Goal: Task Accomplishment & Management: Use online tool/utility

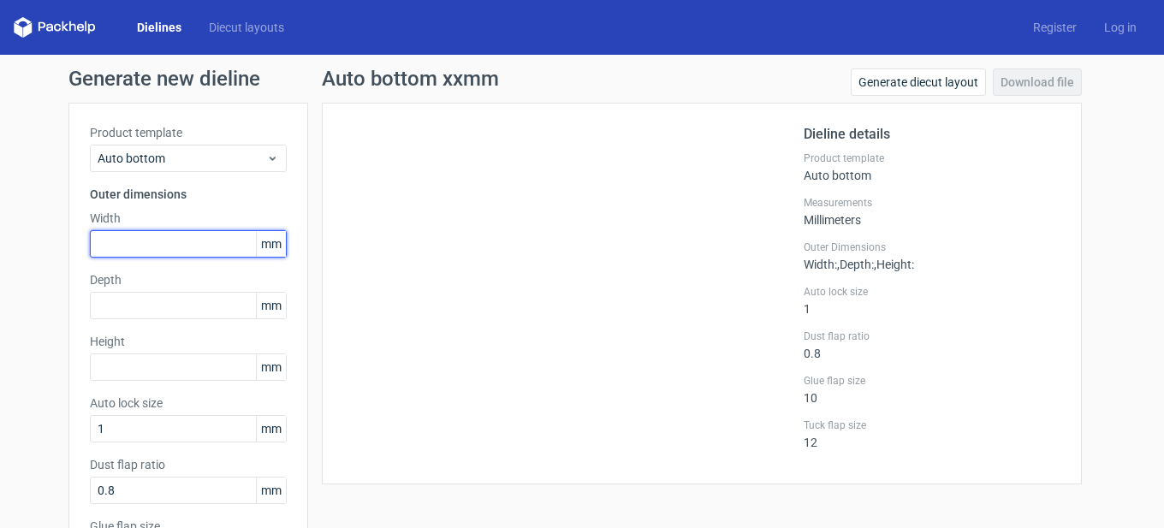
click at [162, 246] on input "text" at bounding box center [188, 243] width 197 height 27
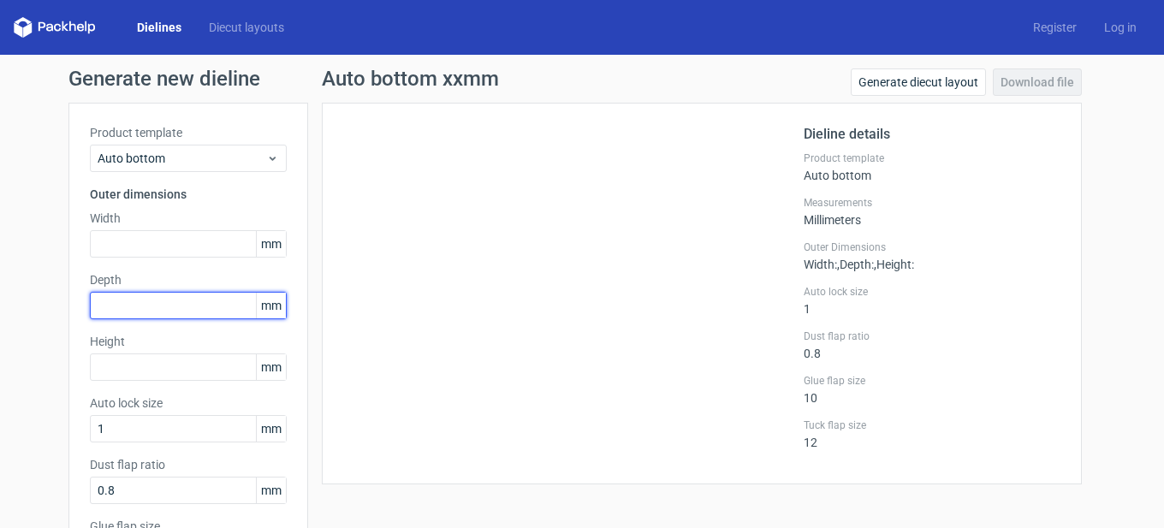
click at [139, 297] on input "text" at bounding box center [188, 305] width 197 height 27
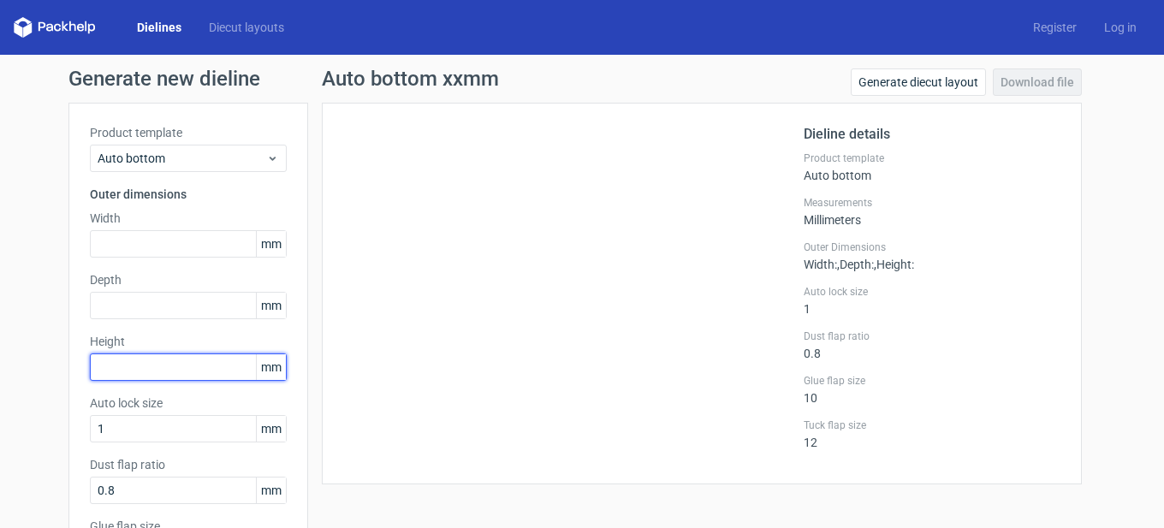
click at [145, 361] on input "text" at bounding box center [188, 366] width 197 height 27
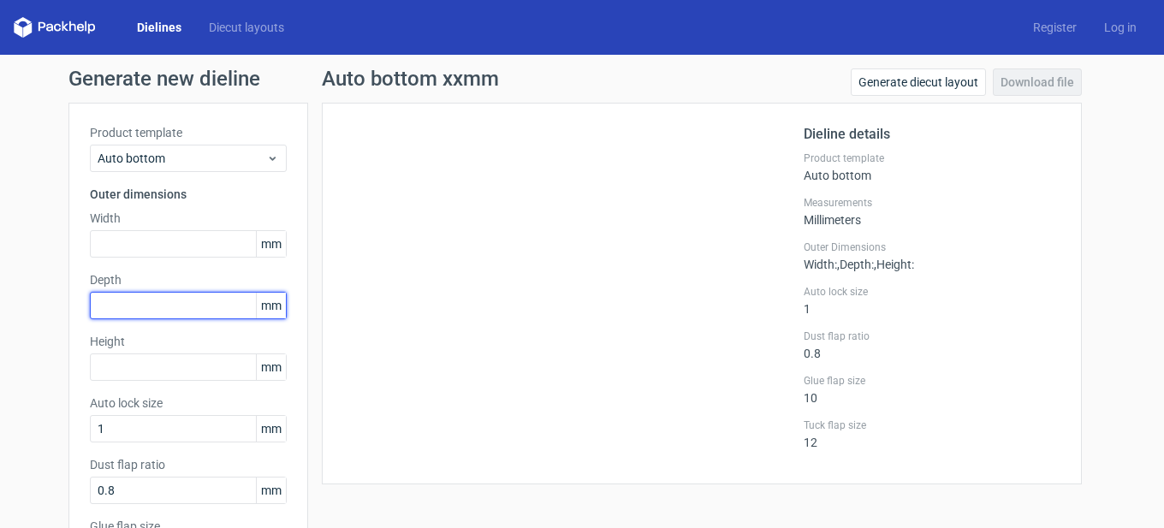
click at [172, 296] on input "text" at bounding box center [188, 305] width 197 height 27
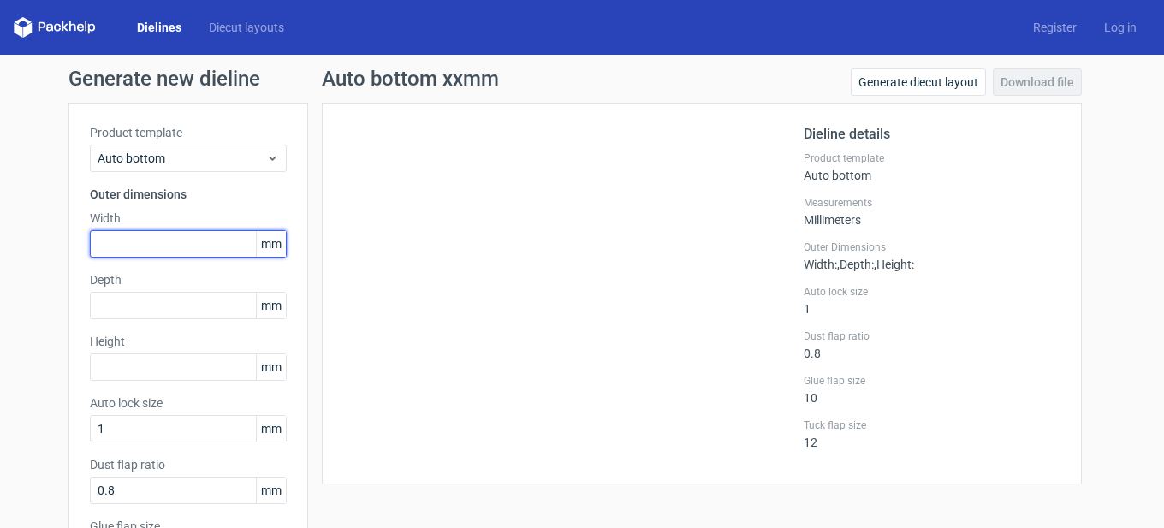
click at [175, 252] on input "text" at bounding box center [188, 243] width 197 height 27
type input "70"
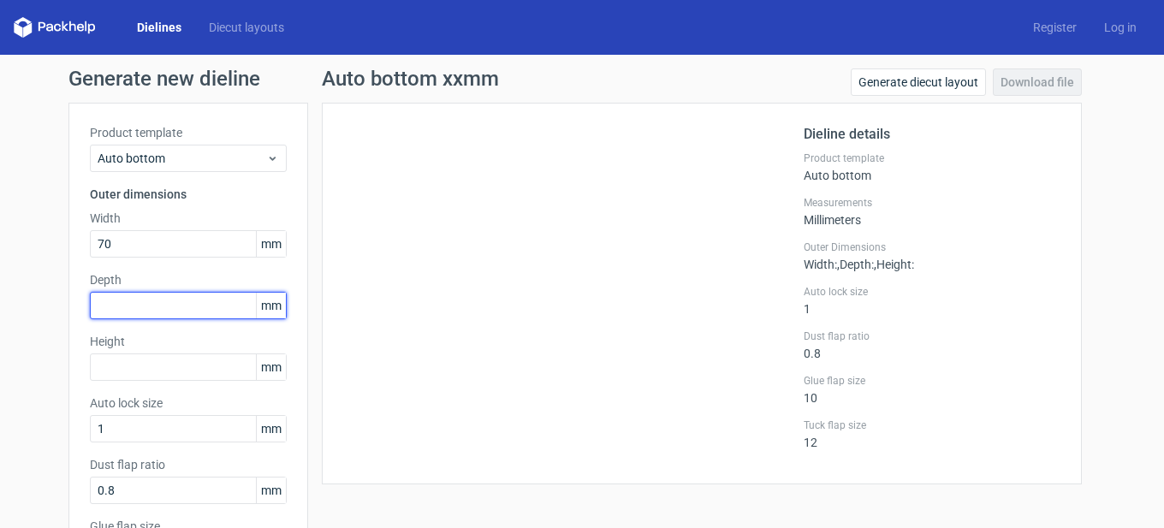
click at [115, 299] on input "text" at bounding box center [188, 305] width 197 height 27
type input "62"
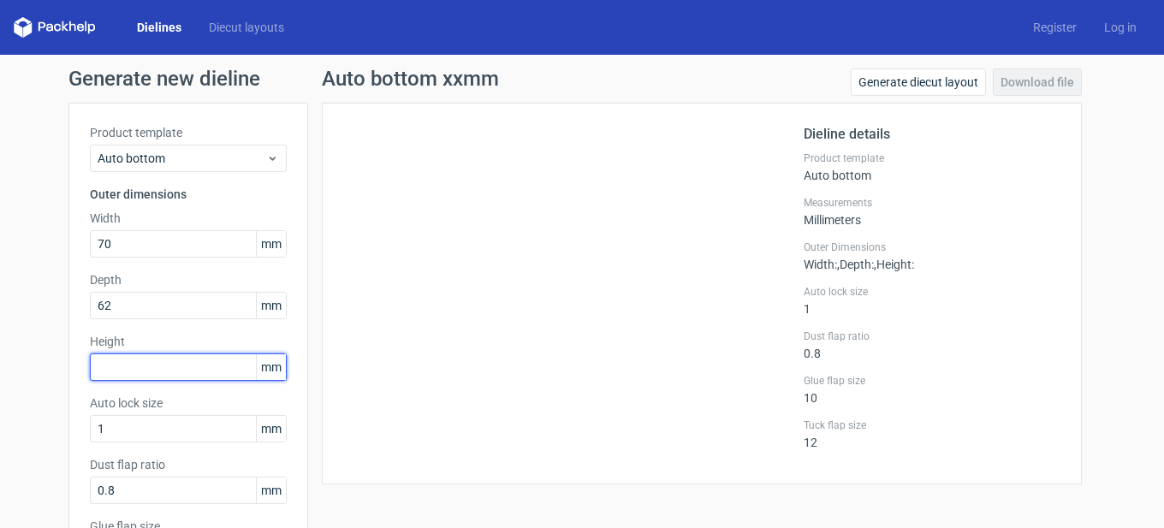
click at [110, 365] on input "text" at bounding box center [188, 366] width 197 height 27
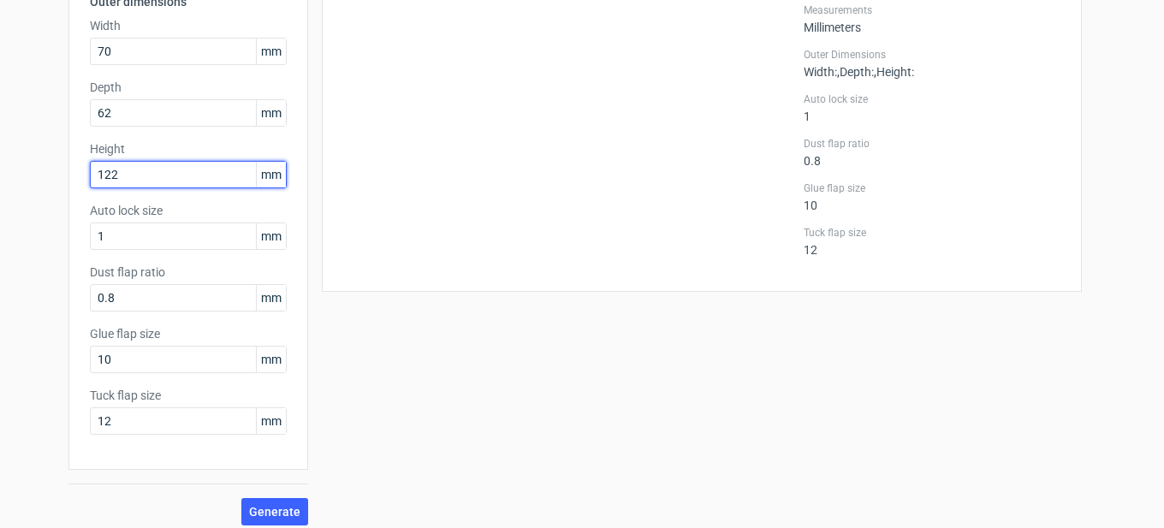
scroll to position [204, 0]
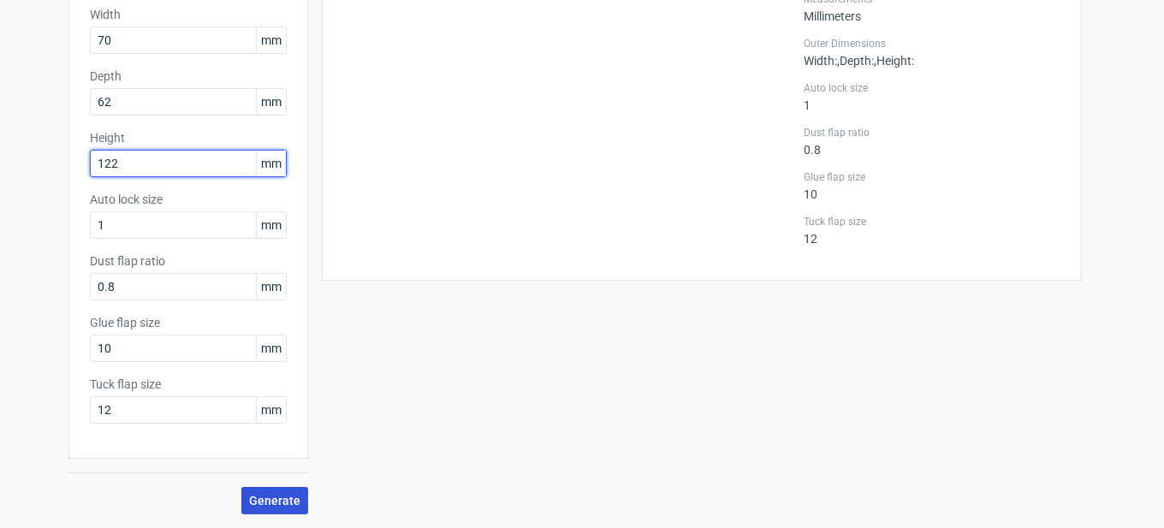
type input "122"
click at [308, 506] on div "Auto bottom xxmm Generate diecut layout Download file Dieline details Product t…" at bounding box center [701, 190] width 787 height 650
click at [295, 505] on button "Generate" at bounding box center [274, 500] width 67 height 27
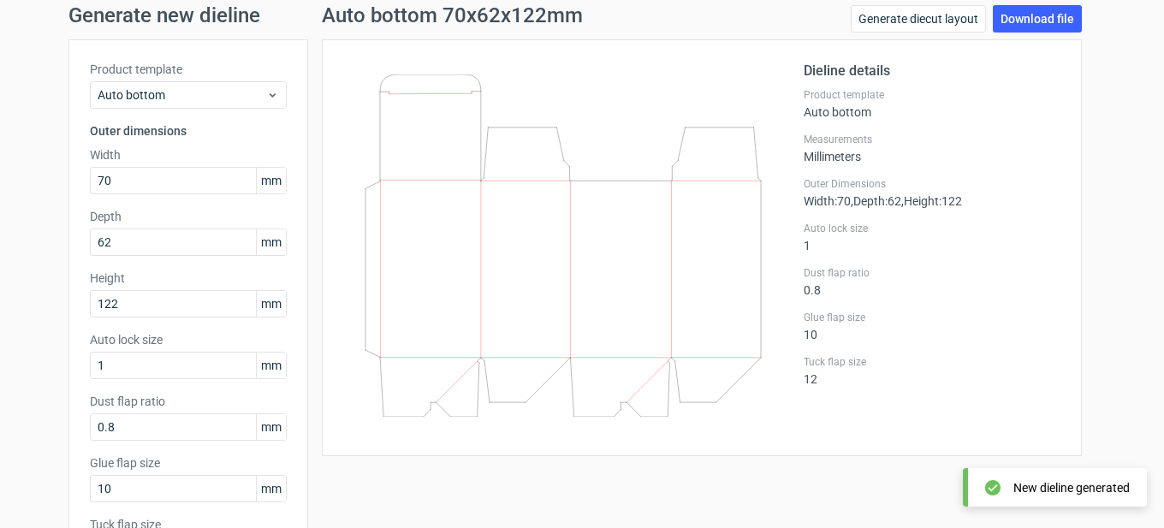
scroll to position [33, 0]
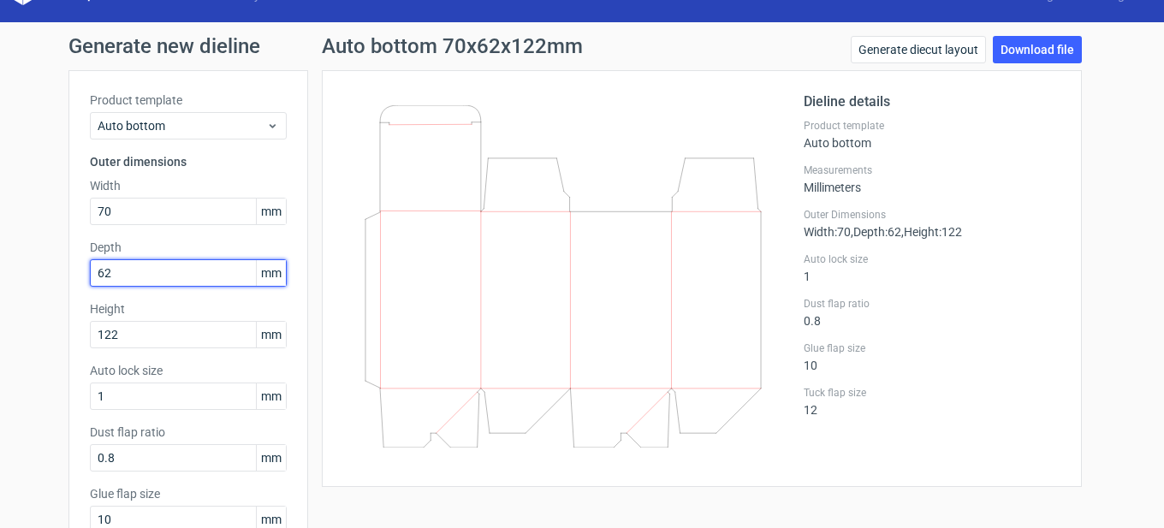
drag, startPoint x: 115, startPoint y: 276, endPoint x: 37, endPoint y: 276, distance: 77.9
click at [37, 276] on div "Generate new dieline Product template Auto bottom Outer dimensions Width 70 mm …" at bounding box center [582, 360] width 1164 height 677
type input "122"
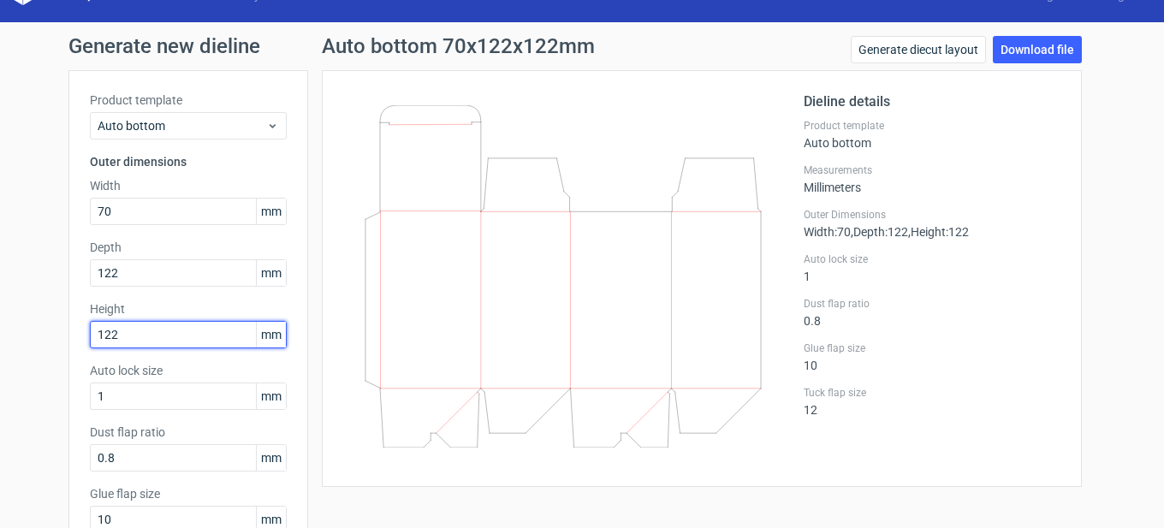
drag, startPoint x: 135, startPoint y: 334, endPoint x: 0, endPoint y: 343, distance: 135.5
click at [0, 343] on div "Generate new dieline Product template Auto bottom Outer dimensions Width 70 mm …" at bounding box center [582, 360] width 1164 height 677
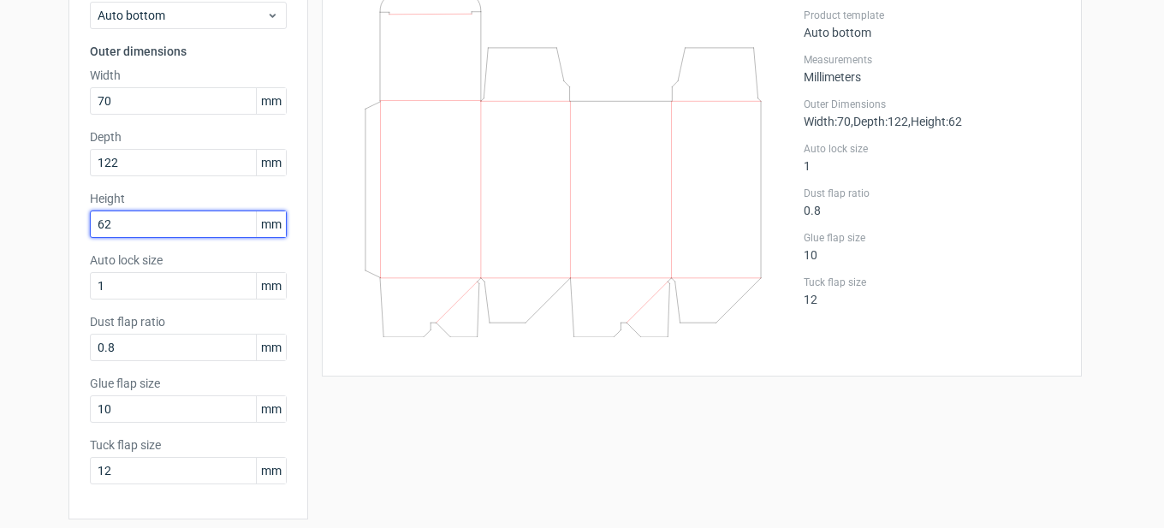
scroll to position [204, 0]
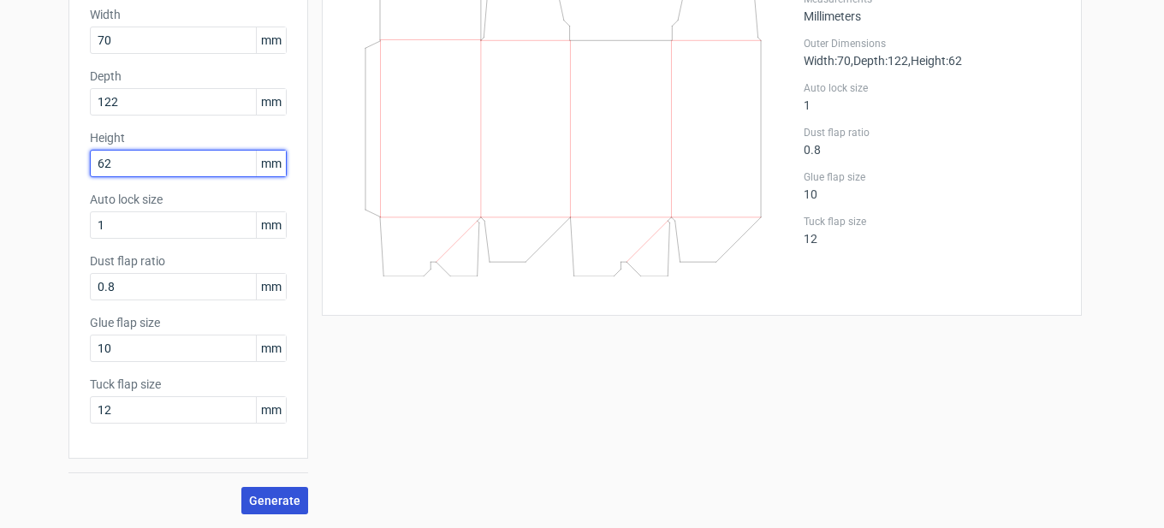
type input "62"
click at [258, 496] on span "Generate" at bounding box center [274, 501] width 51 height 12
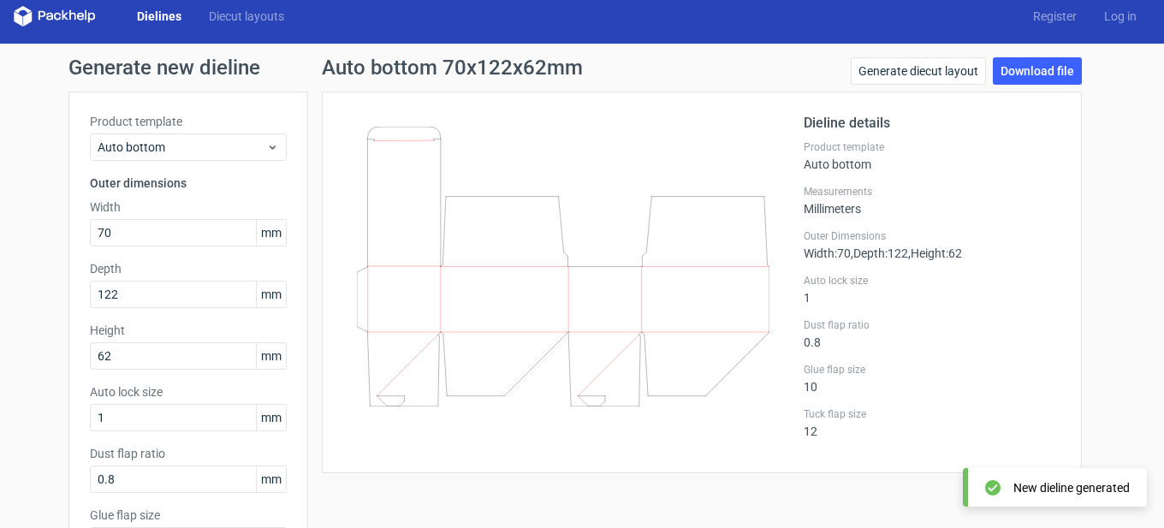
scroll to position [0, 0]
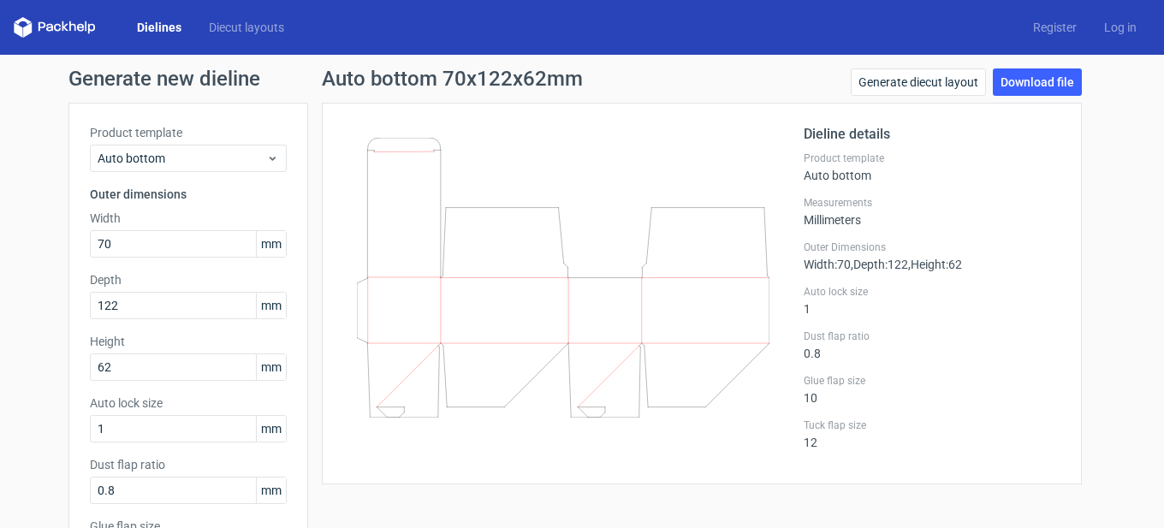
click at [177, 33] on link "Dielines" at bounding box center [159, 27] width 72 height 17
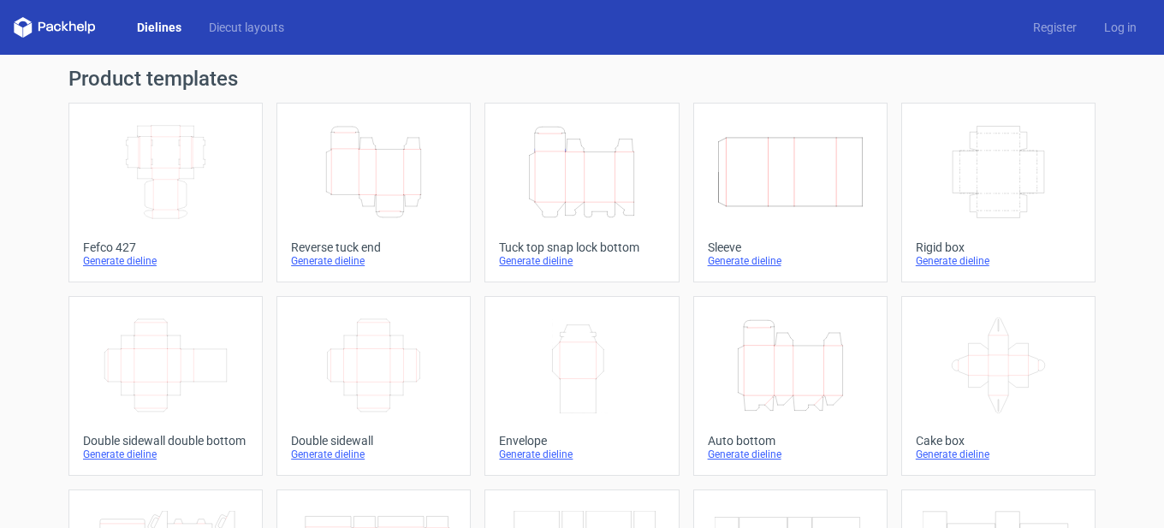
click at [315, 247] on div "Reverse tuck end" at bounding box center [373, 247] width 165 height 14
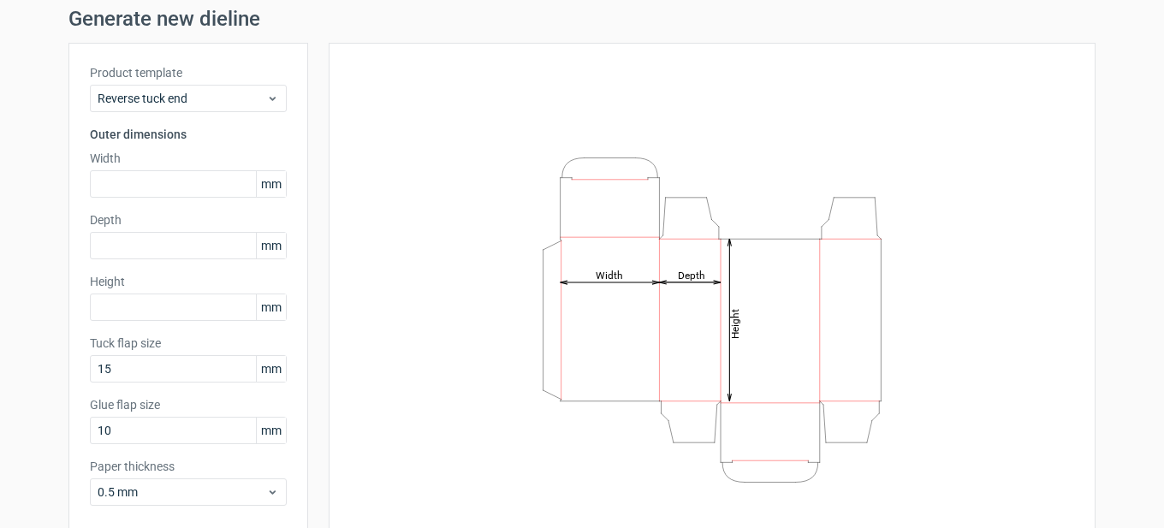
scroll to position [86, 0]
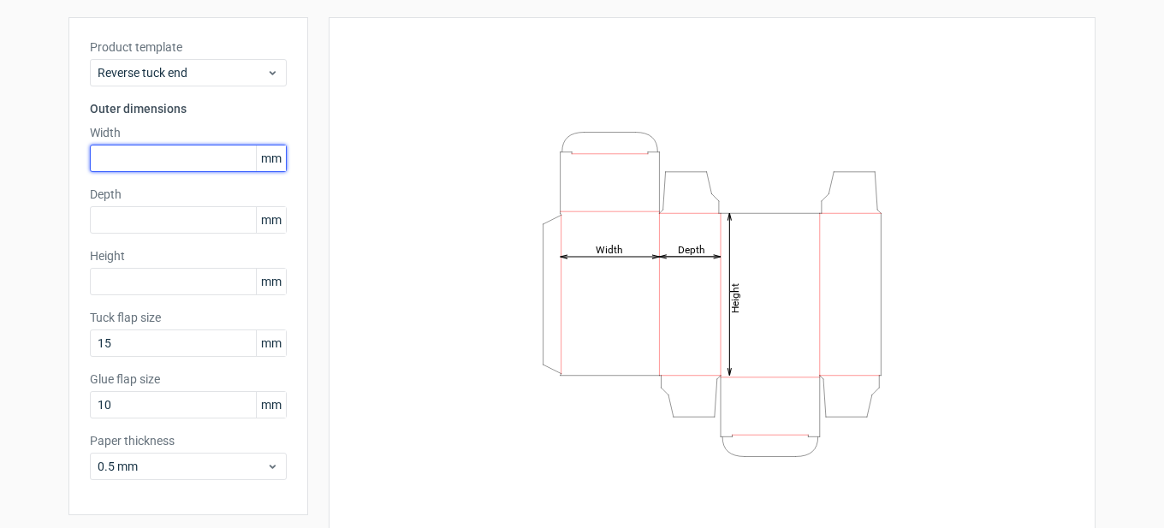
click at [130, 160] on input "text" at bounding box center [188, 158] width 197 height 27
type input "70"
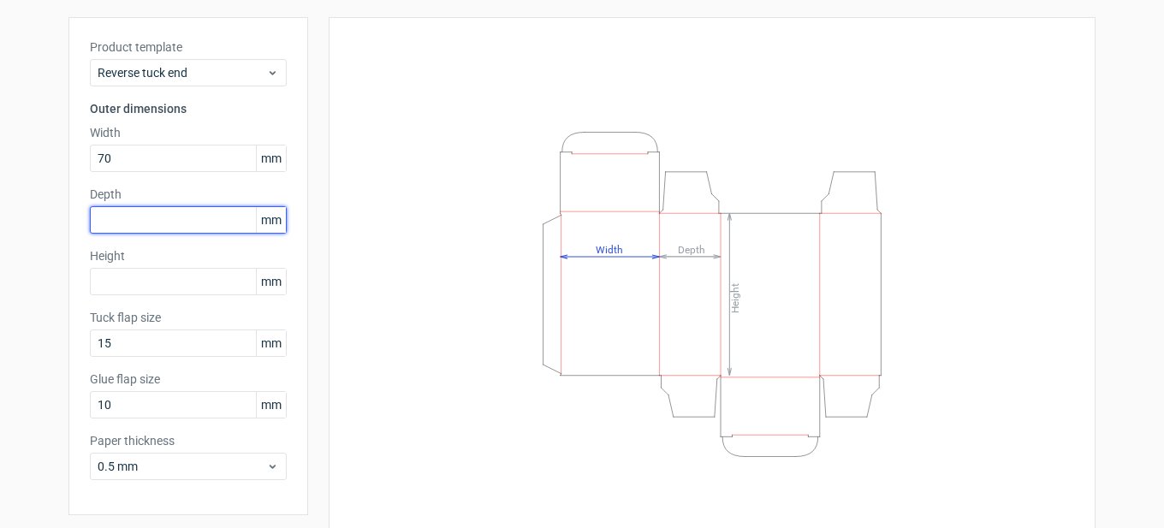
click at [183, 232] on input "text" at bounding box center [188, 219] width 197 height 27
type input "122"
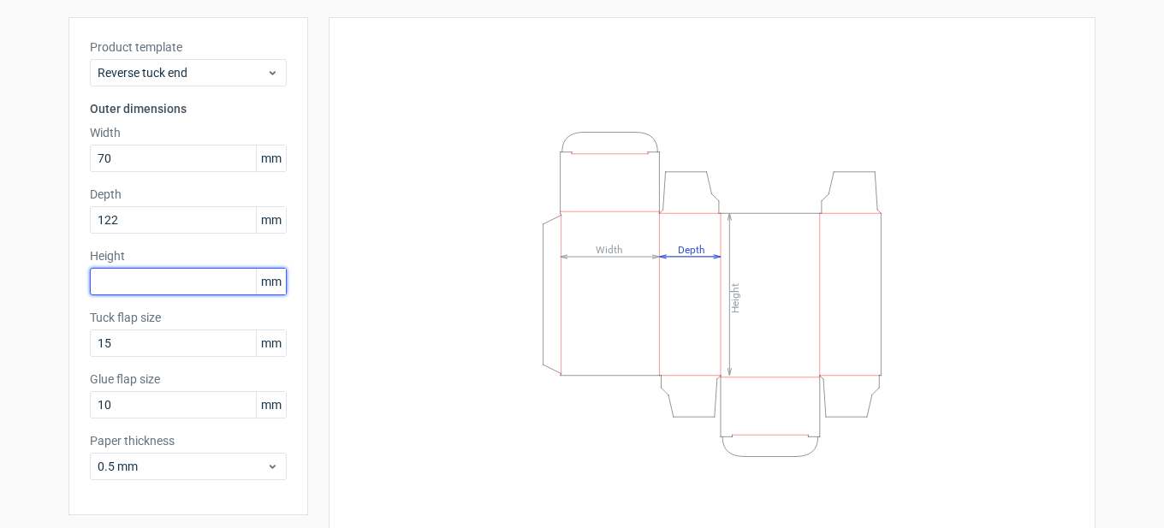
click at [145, 288] on input "text" at bounding box center [188, 281] width 197 height 27
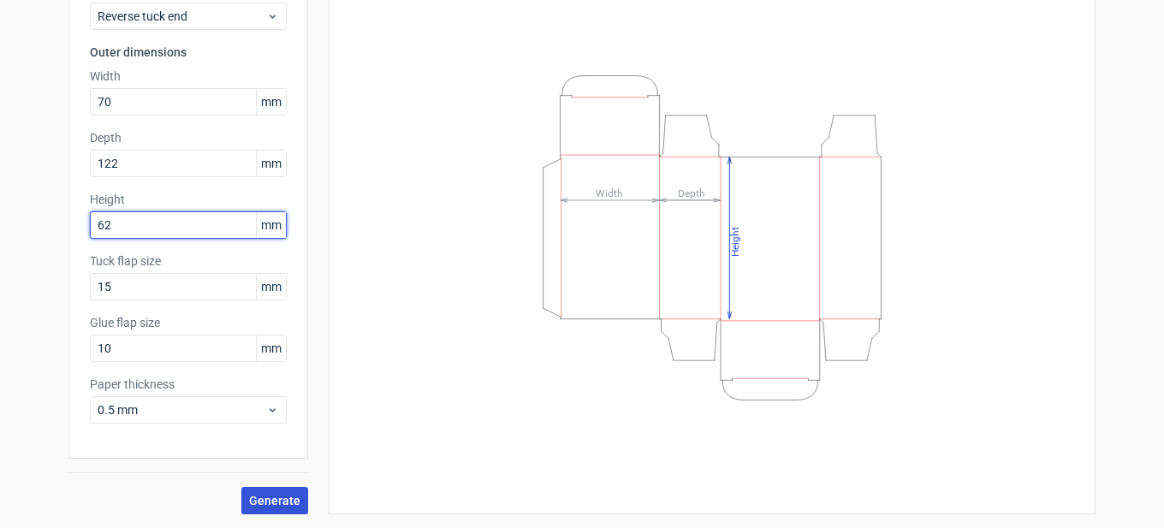
type input "62"
click at [271, 495] on span "Generate" at bounding box center [274, 501] width 51 height 12
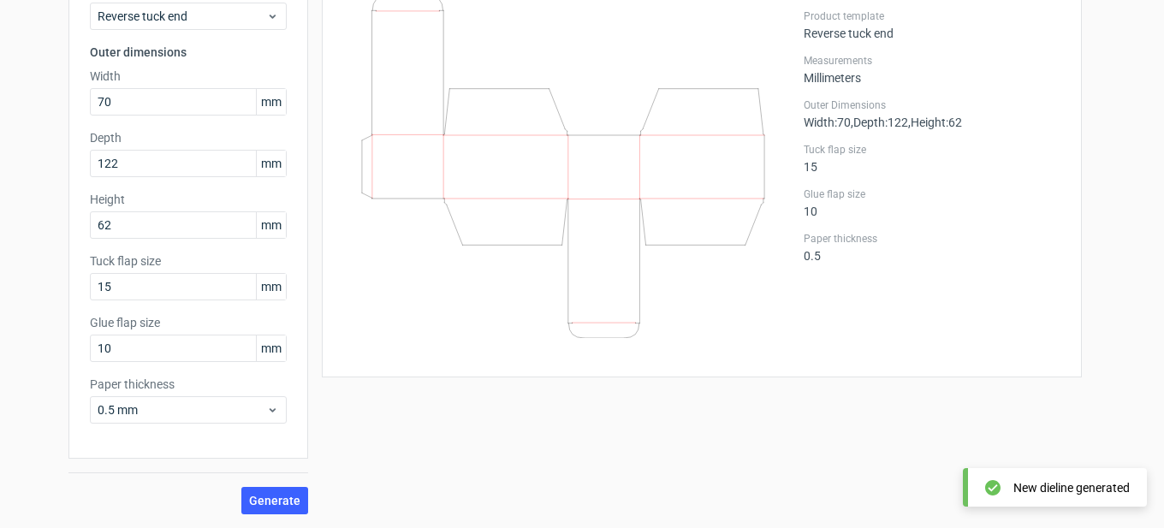
scroll to position [56, 0]
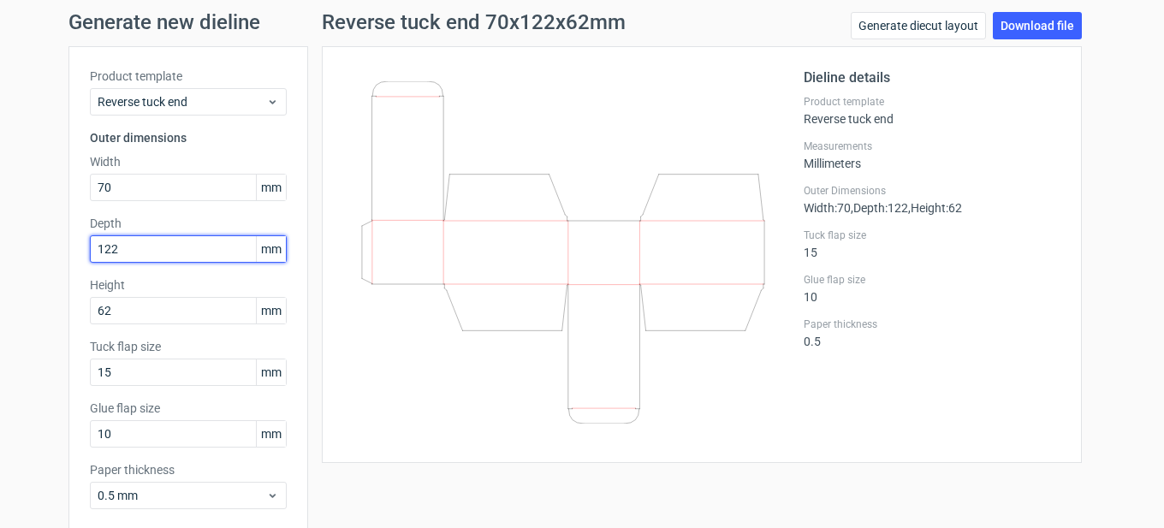
drag, startPoint x: 126, startPoint y: 252, endPoint x: 78, endPoint y: 252, distance: 47.9
click at [78, 252] on div "Product template Reverse tuck end Outer dimensions Width 70 mm Depth 122 mm Hei…" at bounding box center [188, 295] width 240 height 498
type input "62"
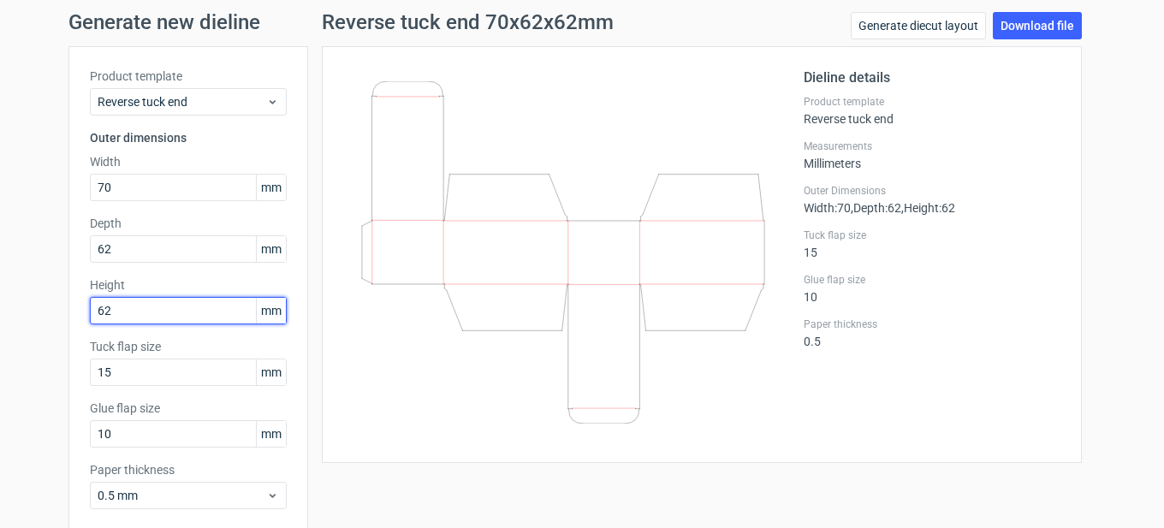
click at [104, 306] on input "62" at bounding box center [188, 310] width 197 height 27
drag, startPoint x: 125, startPoint y: 306, endPoint x: 28, endPoint y: 306, distance: 96.7
click at [33, 306] on div "Generate new dieline Product template Reverse tuck end Outer dimensions Width 7…" at bounding box center [582, 305] width 1164 height 615
type input "122"
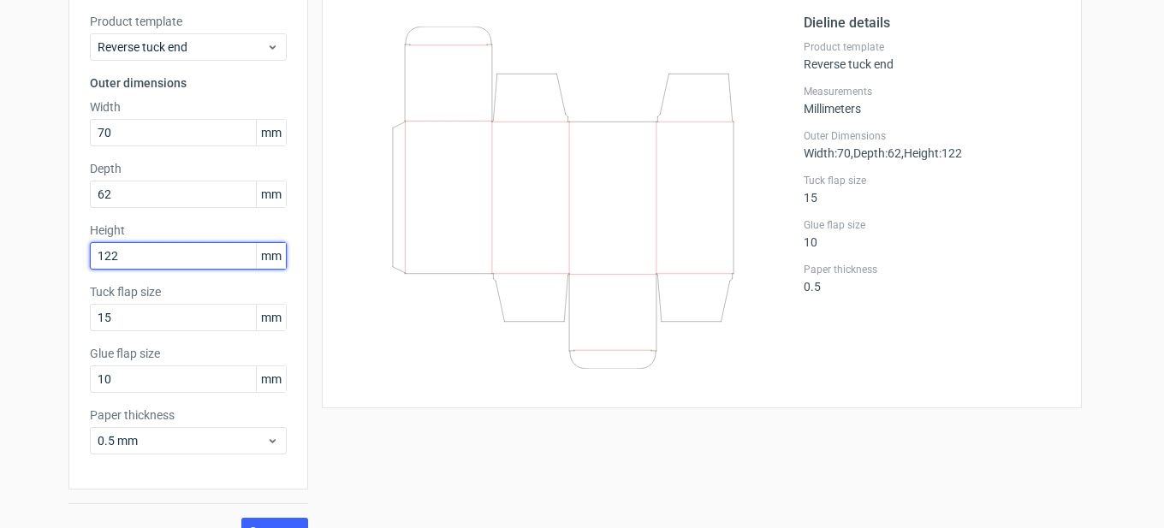
scroll to position [142, 0]
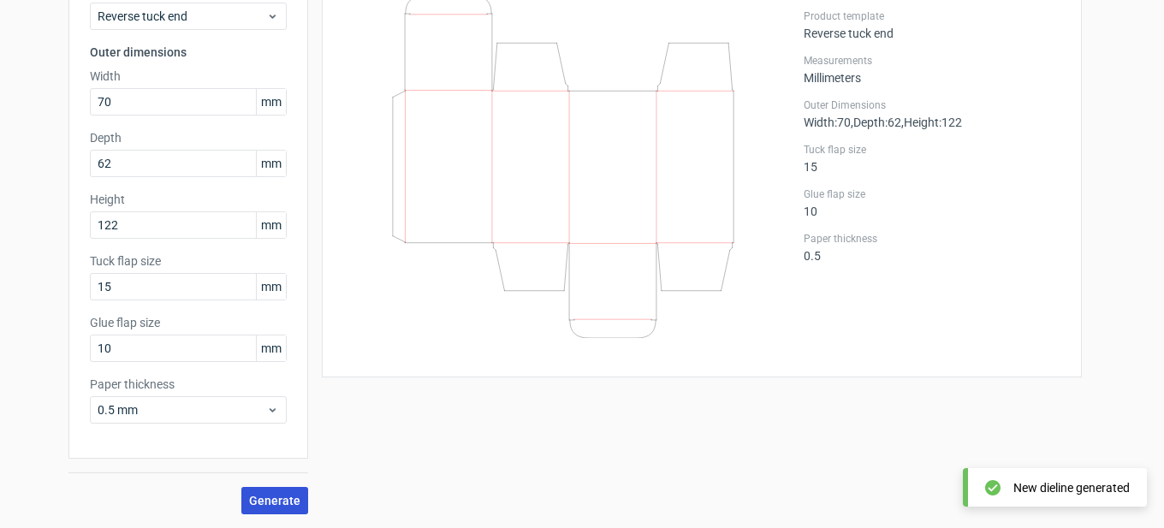
click at [266, 499] on span "Generate" at bounding box center [274, 501] width 51 height 12
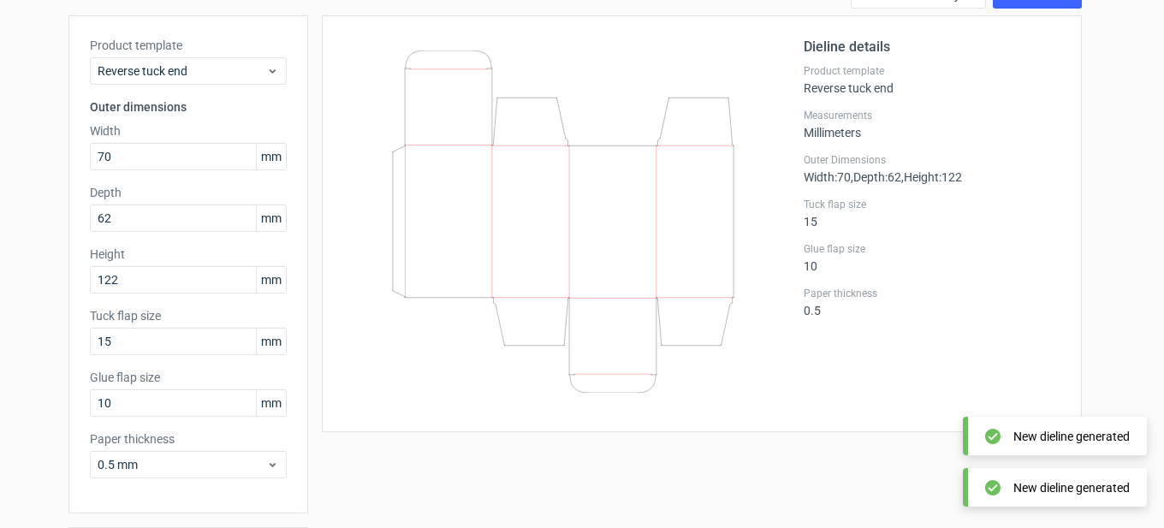
scroll to position [56, 0]
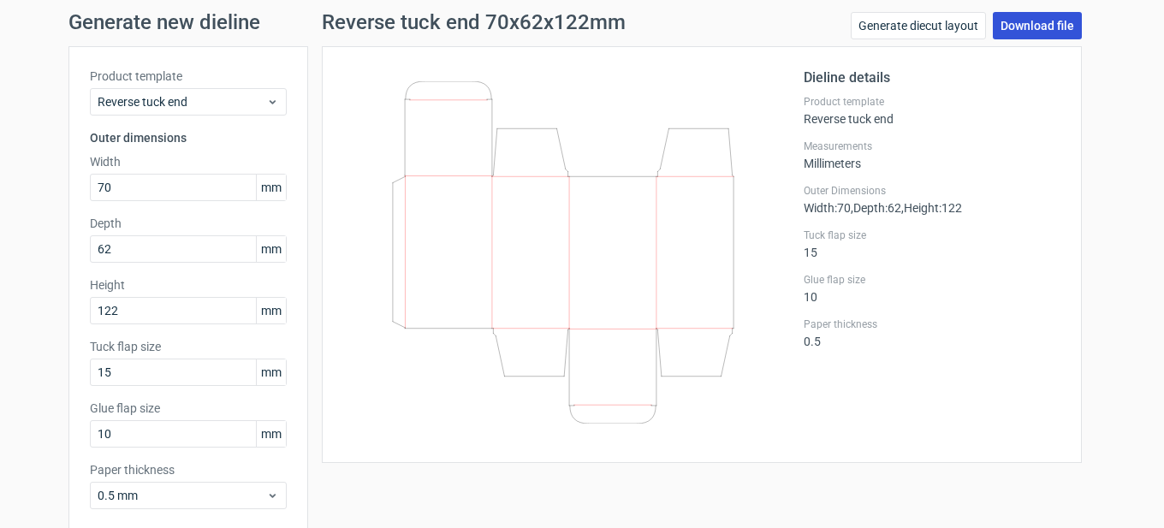
click at [1005, 29] on link "Download file" at bounding box center [1037, 25] width 89 height 27
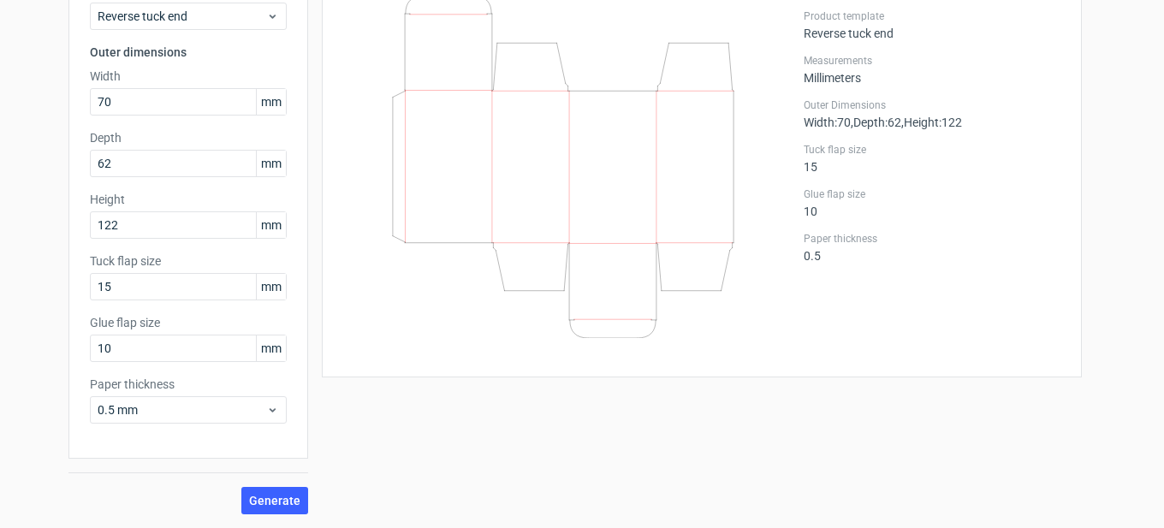
scroll to position [0, 0]
